Goal: Transaction & Acquisition: Obtain resource

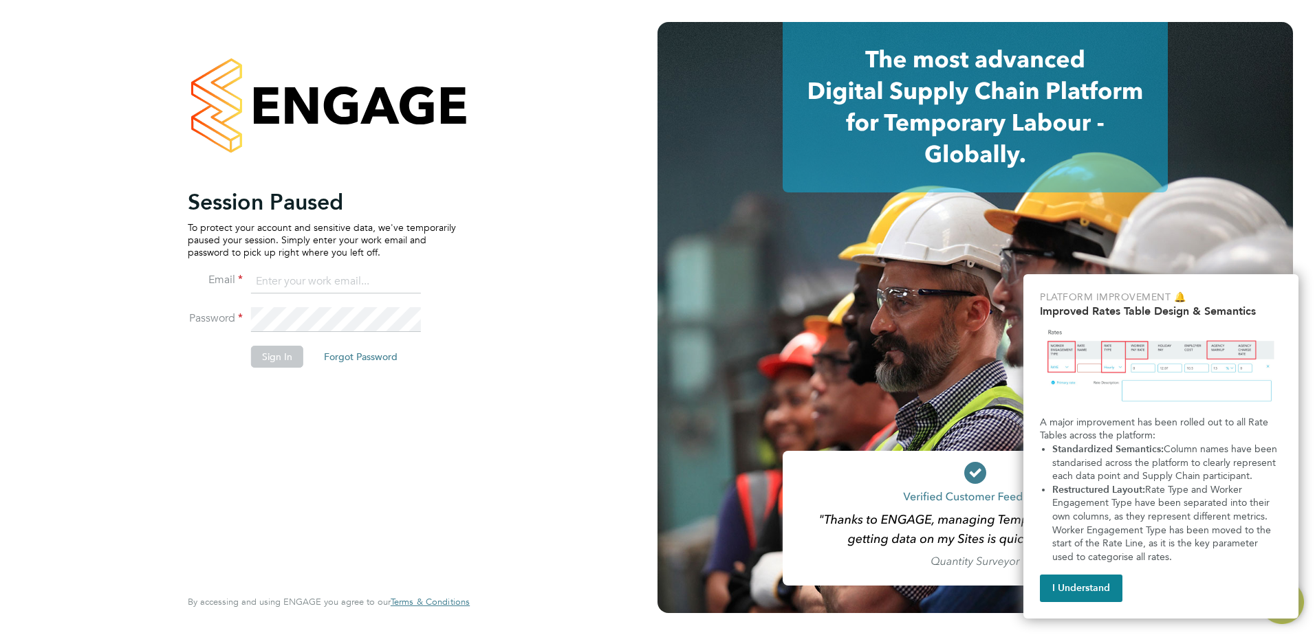
click at [279, 285] on input at bounding box center [336, 282] width 170 height 25
type input "sophie.butterfield@vistry.co.uk"
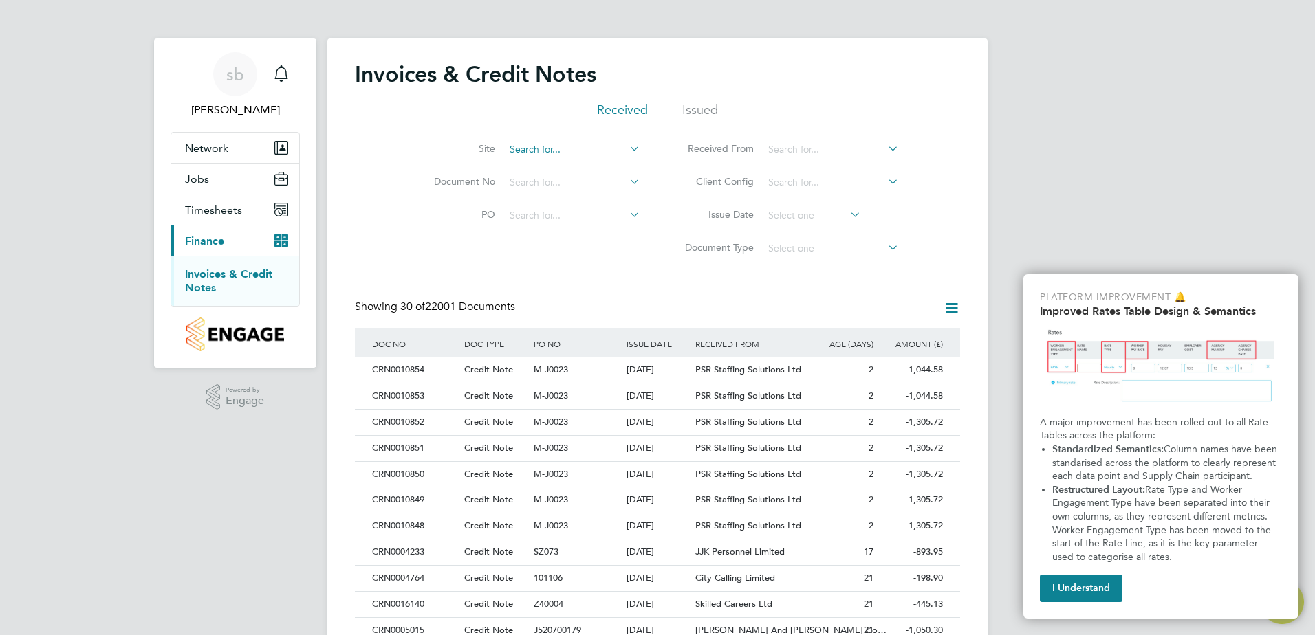
click at [586, 150] on input at bounding box center [572, 149] width 135 height 19
click at [574, 183] on li "Plot 18 Aylesbury" at bounding box center [590, 187] width 173 height 19
type input "Plot 18 Aylesbury"
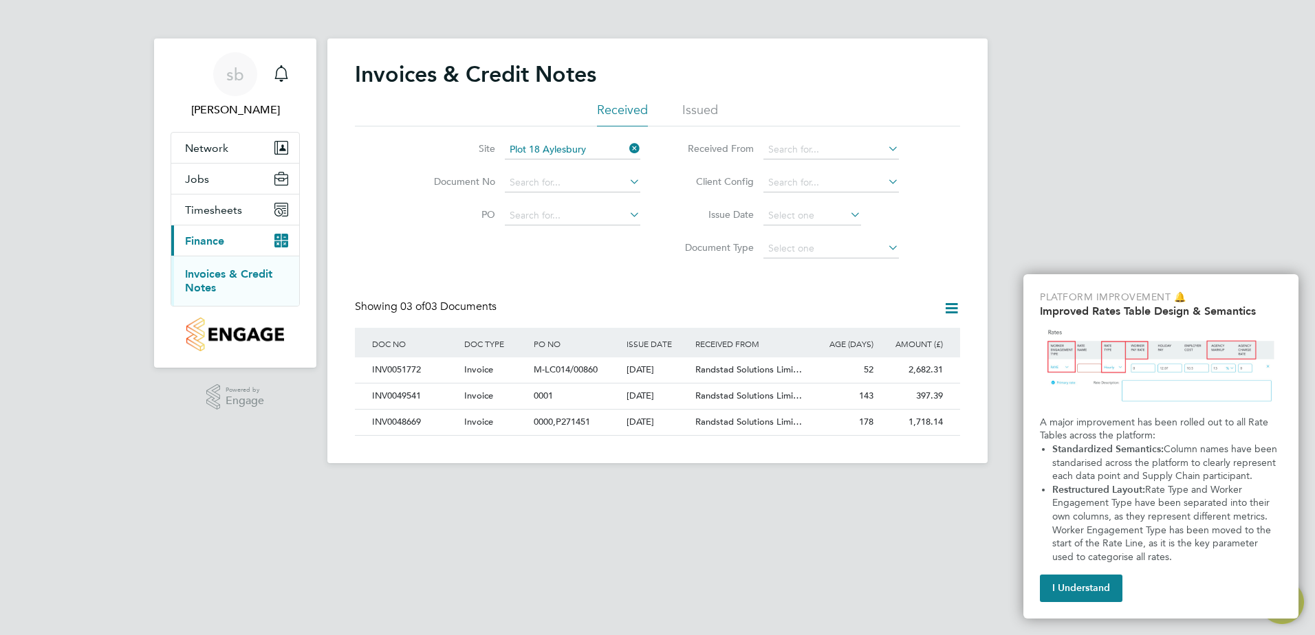
click at [956, 302] on icon at bounding box center [951, 308] width 17 height 17
click at [902, 375] on li "Export transactions" at bounding box center [894, 379] width 130 height 19
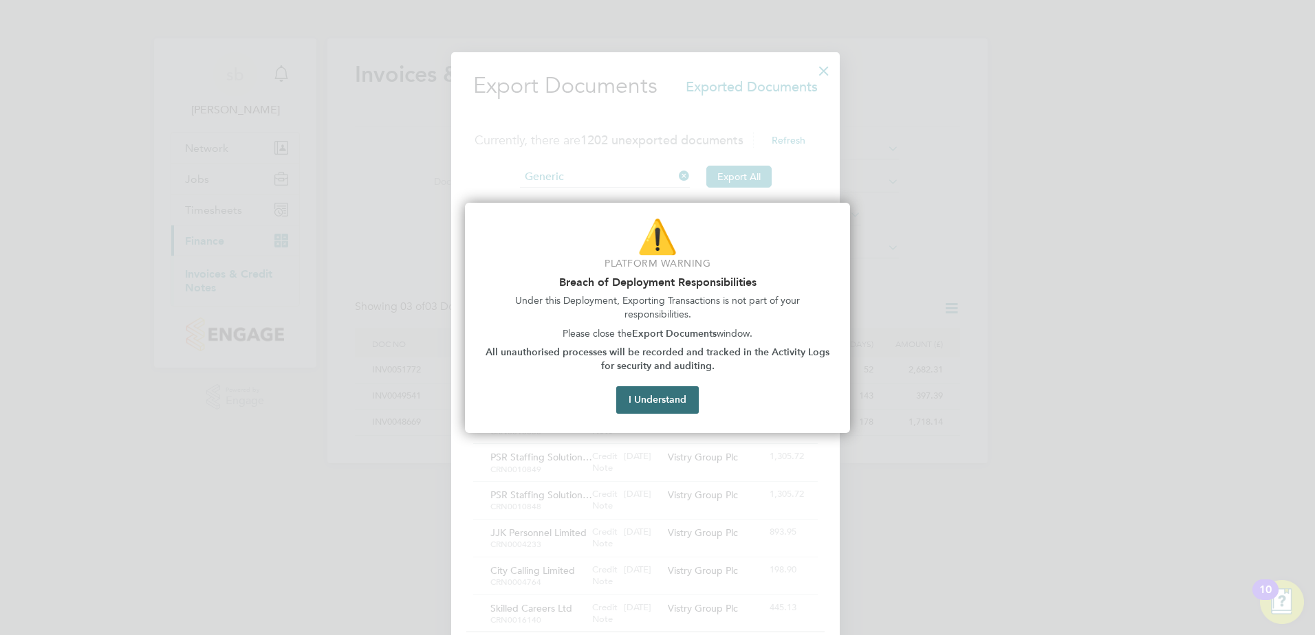
click at [664, 400] on button "I Understand" at bounding box center [657, 400] width 83 height 28
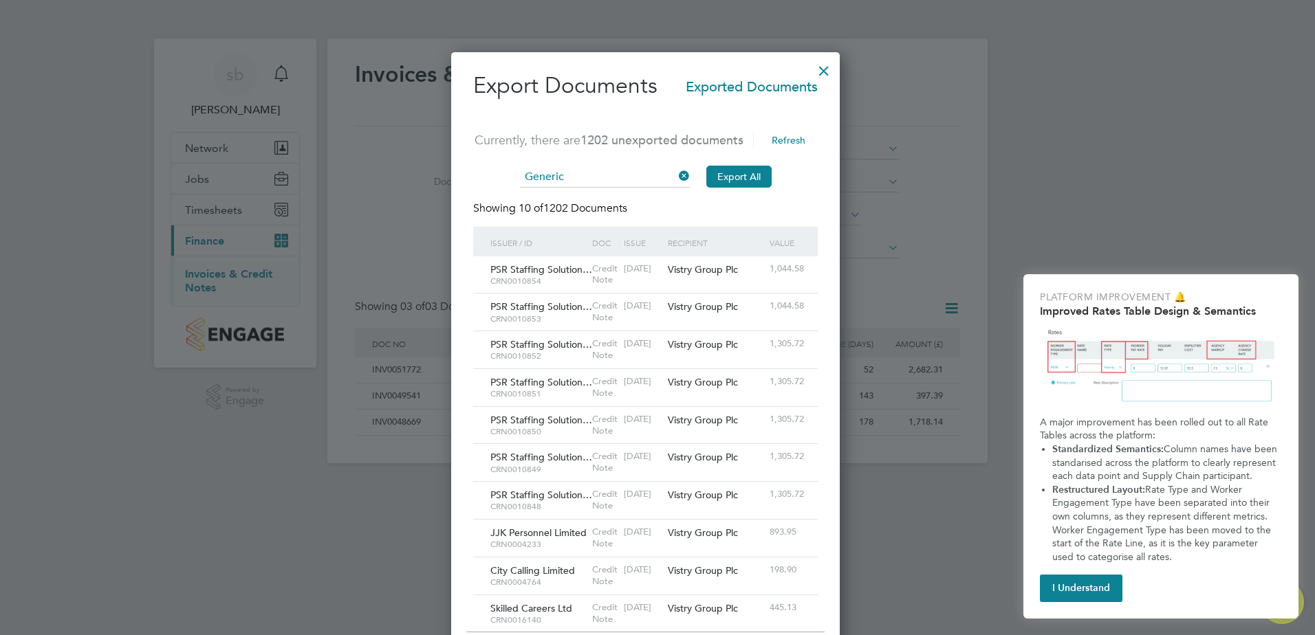
click at [836, 73] on div at bounding box center [823, 67] width 25 height 25
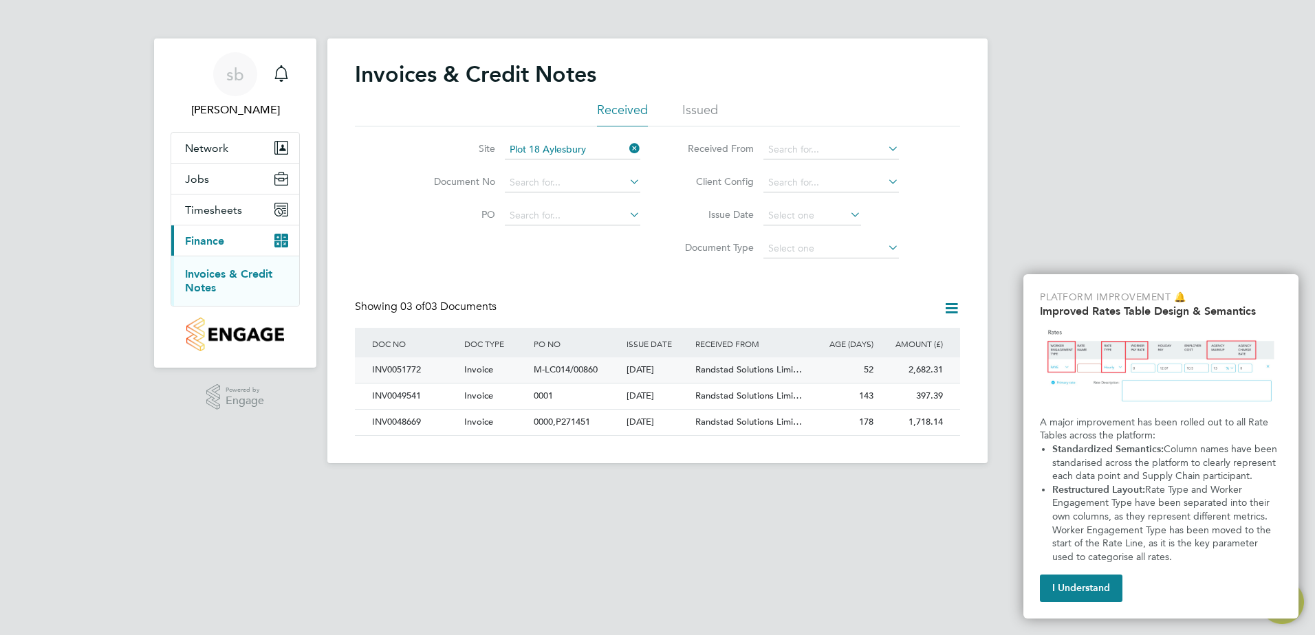
click at [399, 372] on div "INV0051772" at bounding box center [415, 370] width 92 height 25
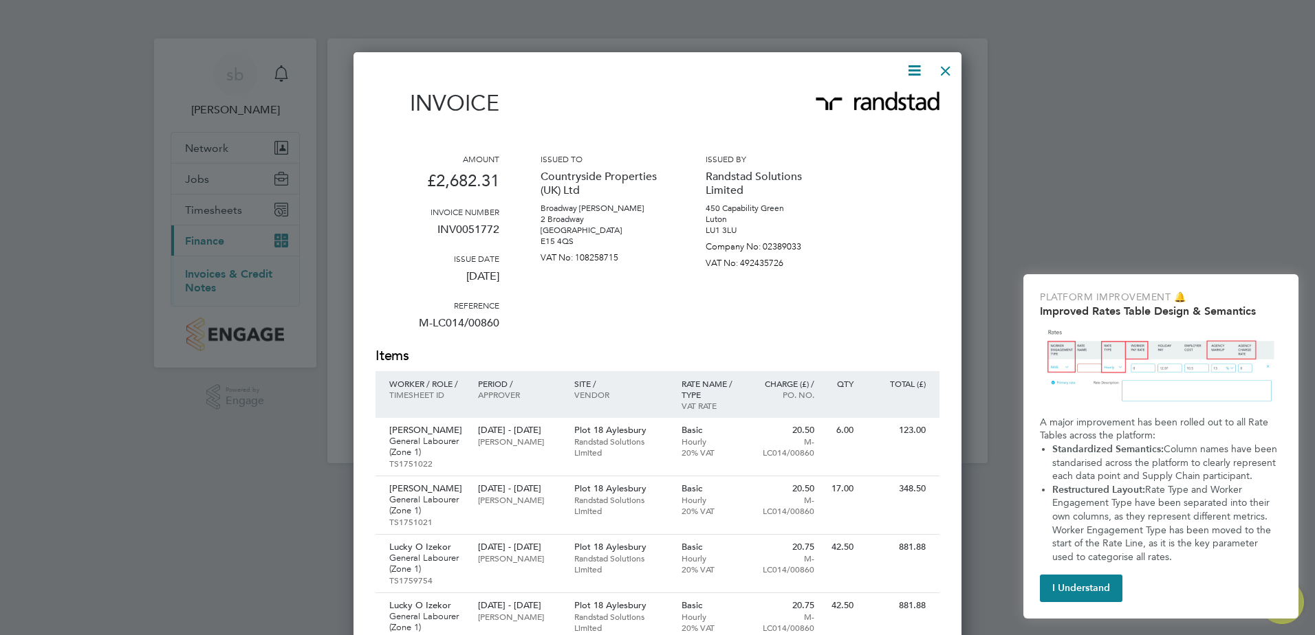
click at [919, 74] on icon at bounding box center [914, 70] width 17 height 17
click at [901, 106] on li "Download Invoice" at bounding box center [872, 103] width 95 height 19
click at [943, 70] on div at bounding box center [945, 67] width 25 height 25
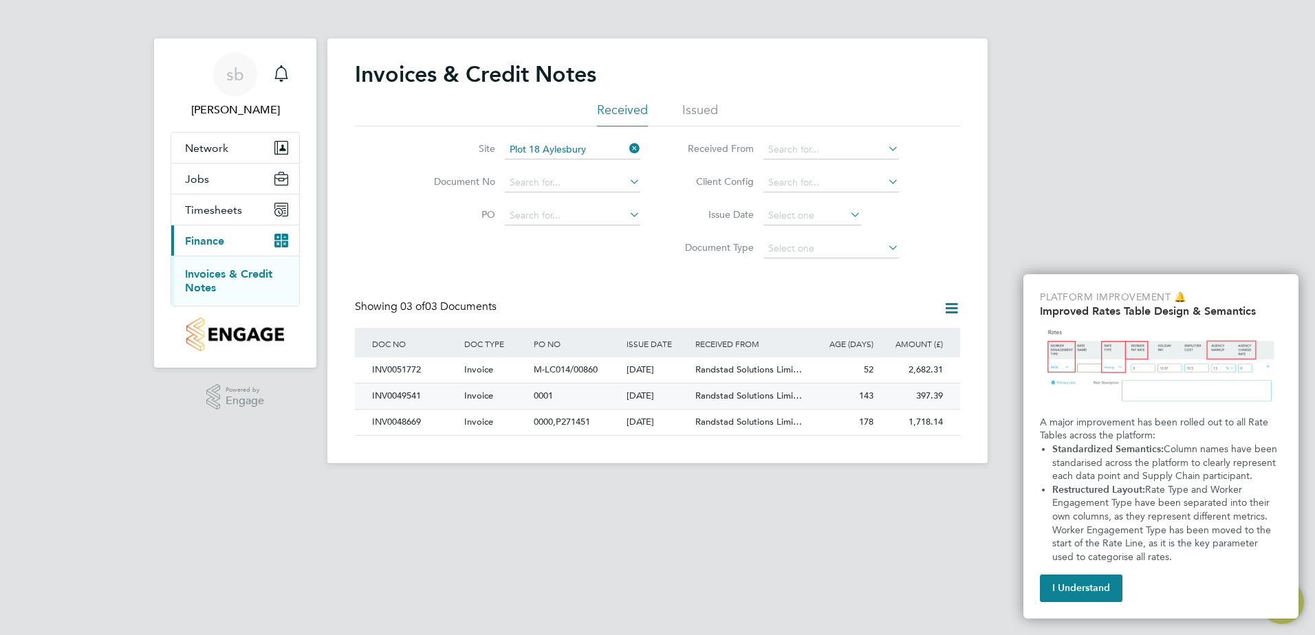
click at [395, 395] on div "INV0049541" at bounding box center [415, 396] width 92 height 25
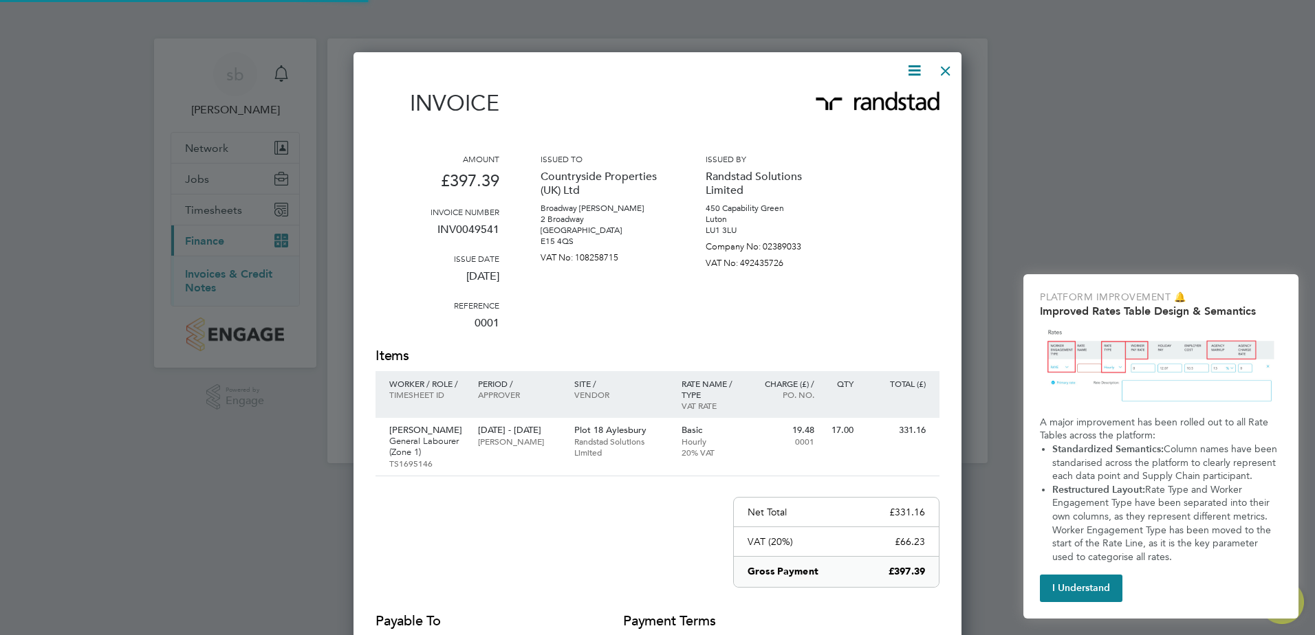
scroll to position [722, 609]
click at [915, 70] on icon at bounding box center [914, 70] width 17 height 17
click at [877, 103] on li "Download Invoice" at bounding box center [872, 103] width 95 height 19
